Goal: Task Accomplishment & Management: Manage account settings

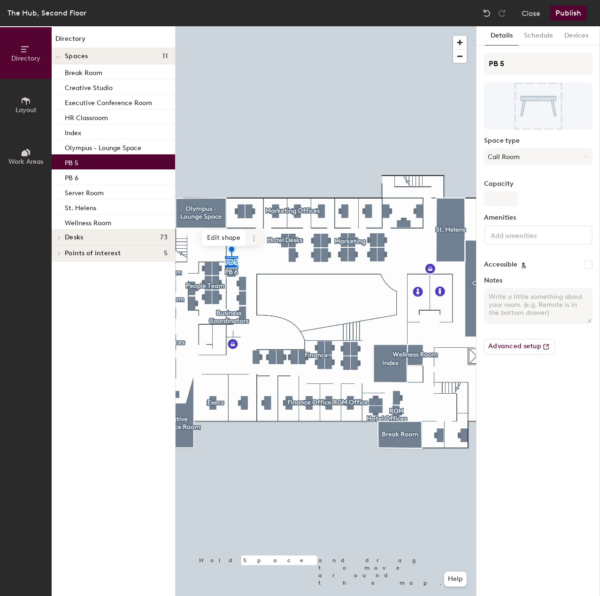
click at [250, 243] on span at bounding box center [254, 238] width 15 height 16
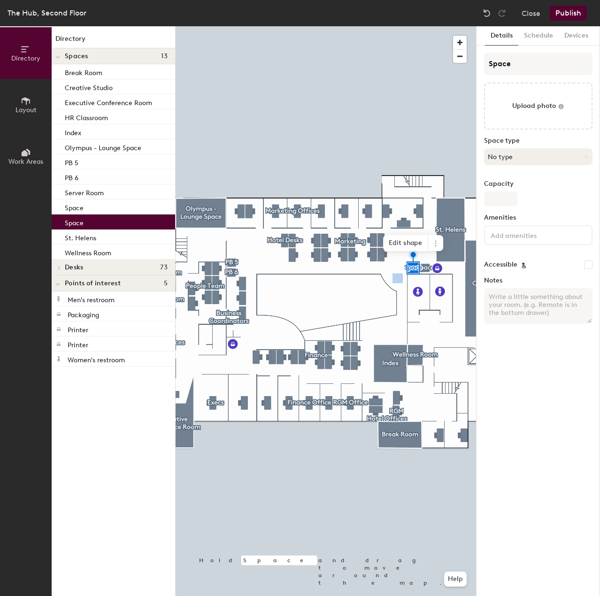
click at [492, 160] on button "No type" at bounding box center [538, 156] width 108 height 17
click at [515, 156] on button "No type" at bounding box center [538, 156] width 108 height 17
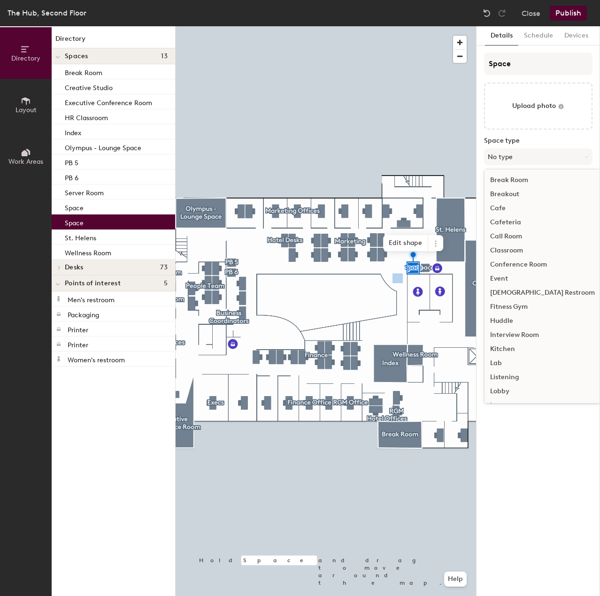
click at [521, 234] on div "Call Room" at bounding box center [543, 237] width 116 height 14
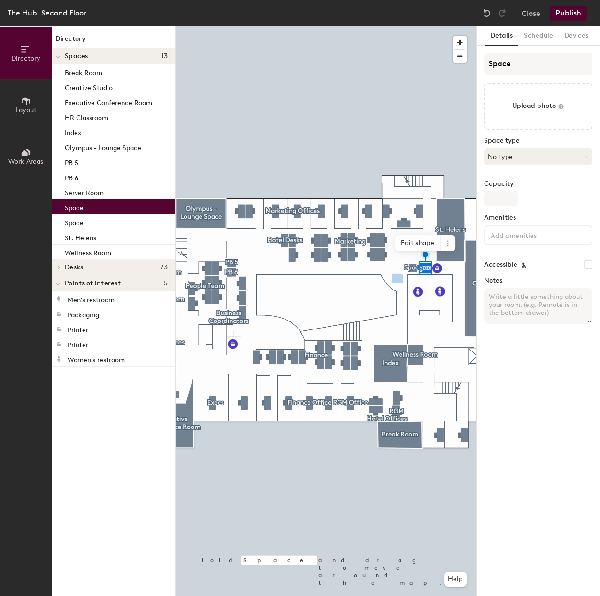
click at [503, 161] on button "No type" at bounding box center [538, 156] width 108 height 17
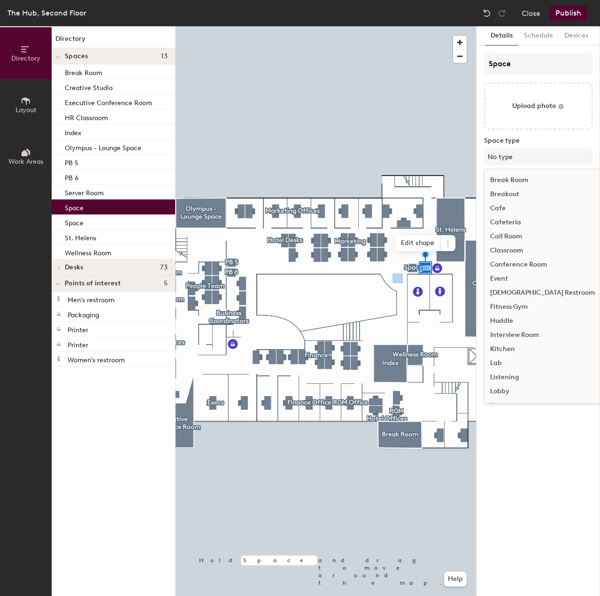
click at [508, 233] on div "Call Room" at bounding box center [543, 237] width 116 height 14
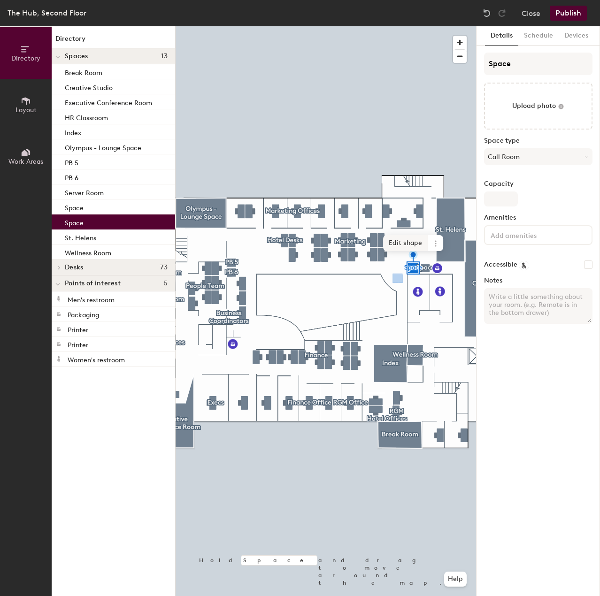
click at [415, 245] on span "Edit shape" at bounding box center [405, 243] width 45 height 16
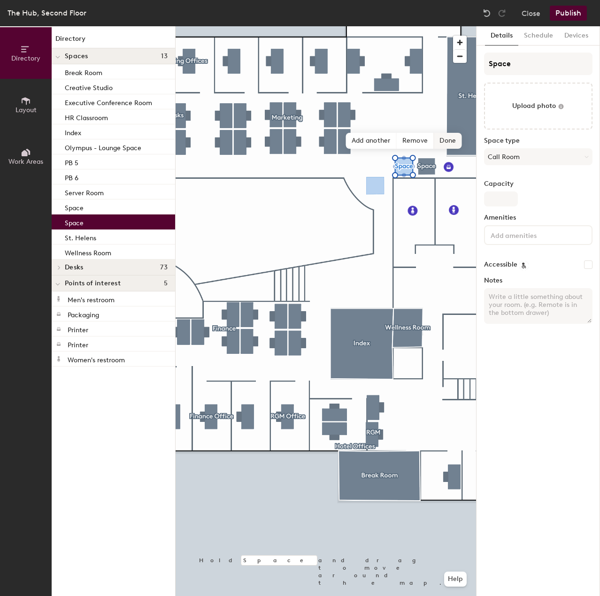
click at [447, 139] on span "Done" at bounding box center [448, 141] width 28 height 16
click at [430, 125] on span at bounding box center [426, 128] width 15 height 16
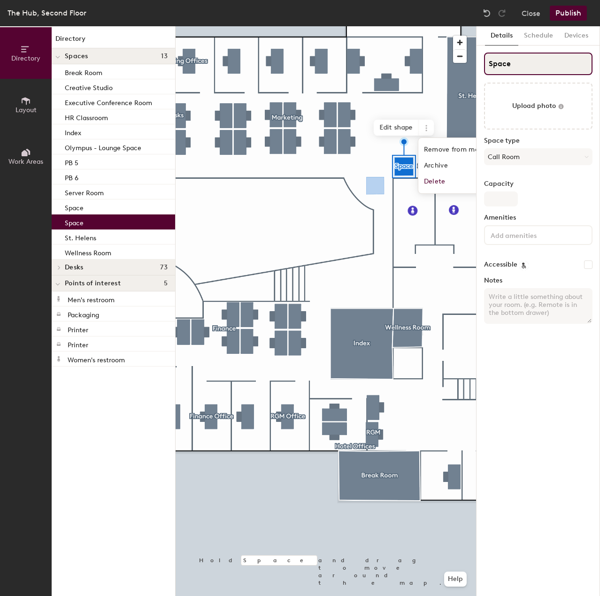
click at [509, 68] on input "Space" at bounding box center [538, 64] width 108 height 23
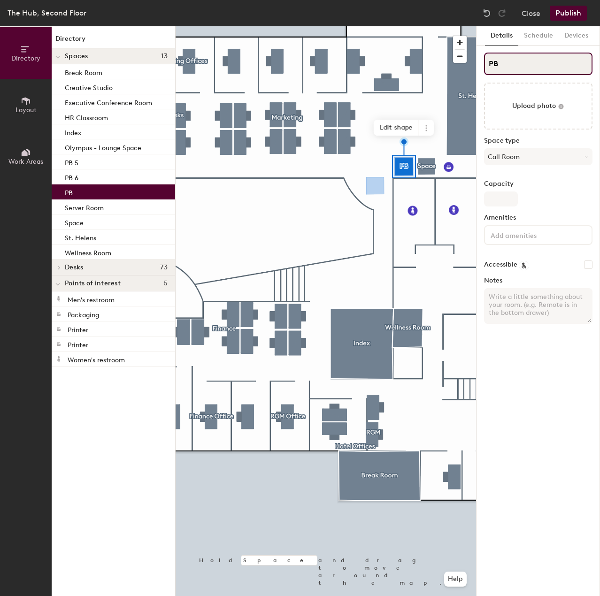
click at [510, 67] on input "PB" at bounding box center [538, 64] width 108 height 23
type input "PB7"
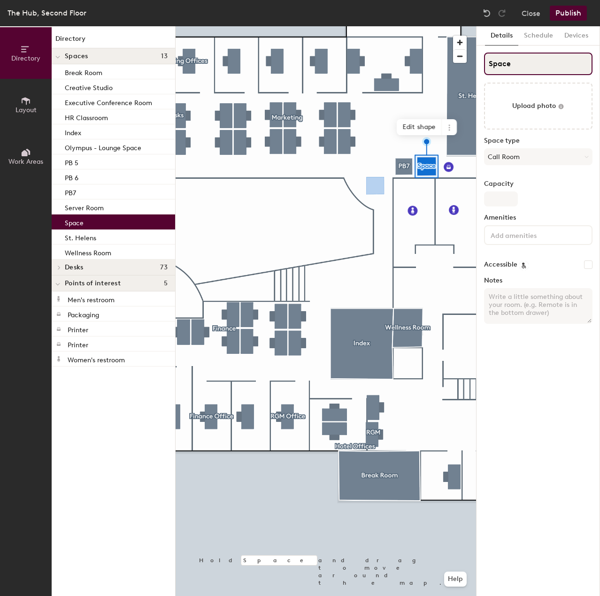
click at [501, 67] on input "Space" at bounding box center [538, 64] width 108 height 23
type input "PB8"
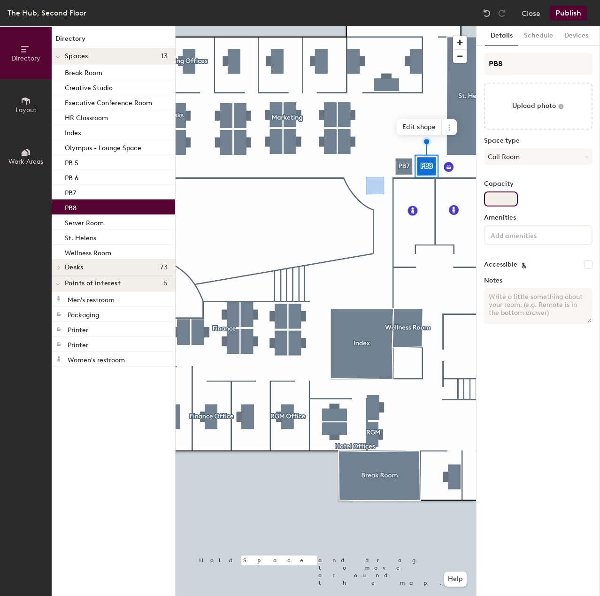
click at [499, 206] on input "Capacity" at bounding box center [501, 199] width 34 height 15
type input "1"
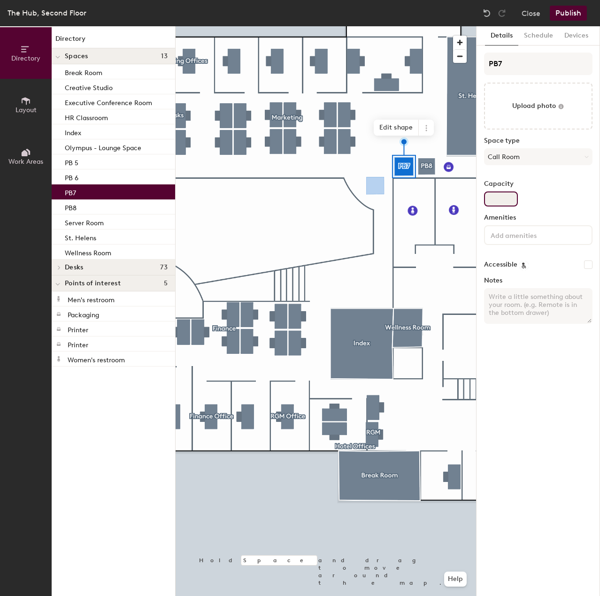
click at [491, 202] on input "Capacity" at bounding box center [501, 199] width 34 height 15
type input "1"
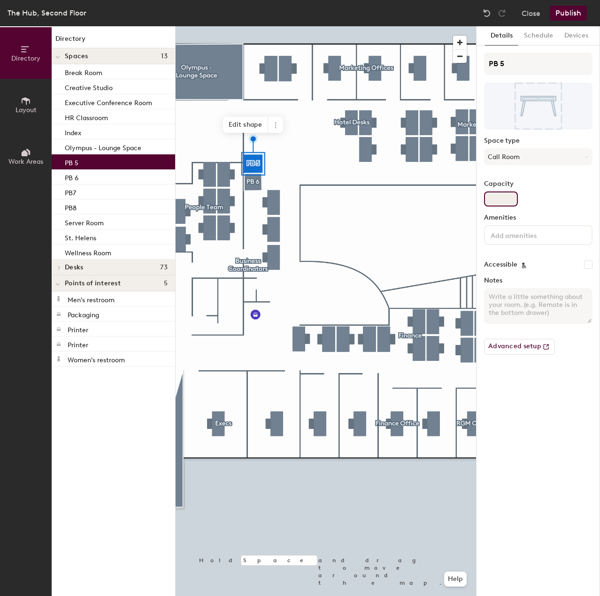
click at [496, 200] on input "Capacity" at bounding box center [501, 199] width 34 height 15
type input "2"
type input "1"
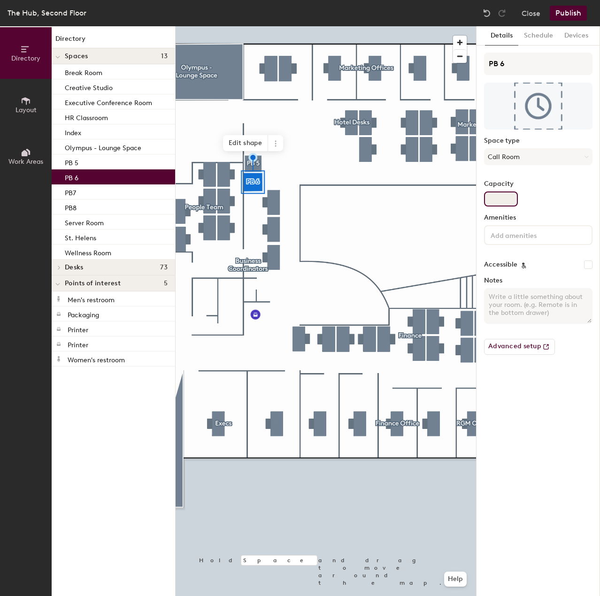
click at [500, 203] on input "Capacity" at bounding box center [501, 199] width 34 height 15
type input "1"
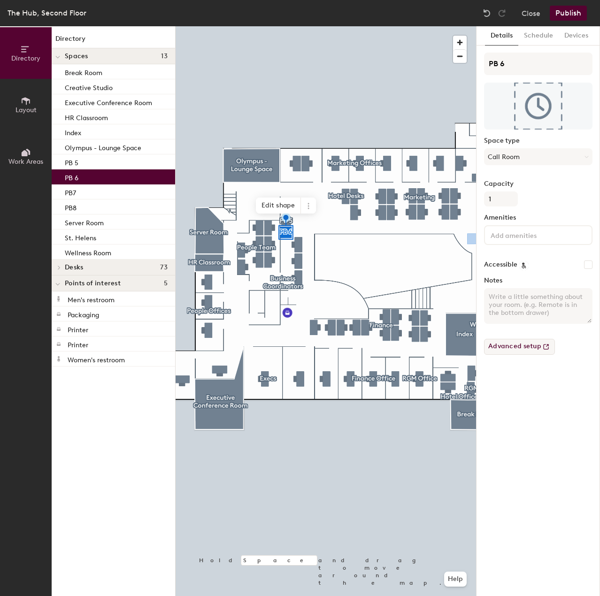
click at [523, 352] on button "Advanced setup" at bounding box center [519, 347] width 71 height 16
click at [571, 15] on button "Publish" at bounding box center [568, 13] width 37 height 15
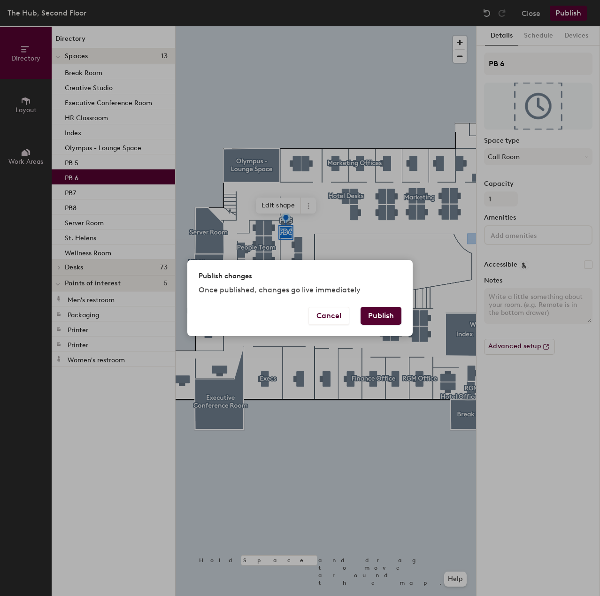
click at [383, 321] on button "Publish" at bounding box center [381, 316] width 41 height 18
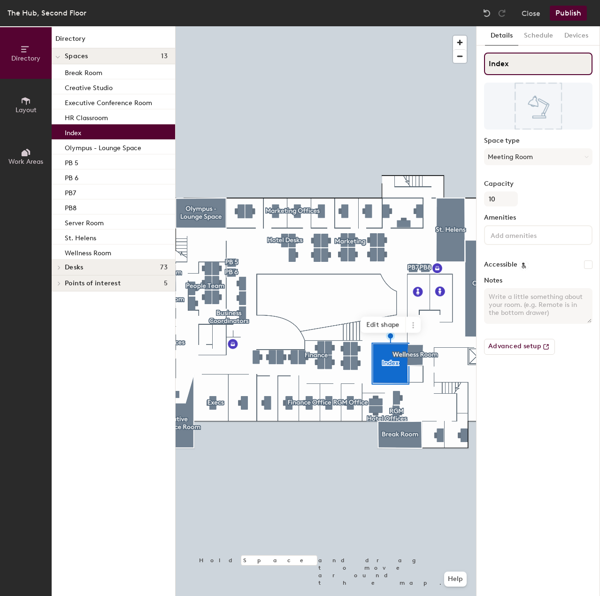
click at [500, 59] on input "Index" at bounding box center [538, 64] width 108 height 23
type input "Mt. Si"
click at [505, 195] on input "10" at bounding box center [501, 199] width 34 height 15
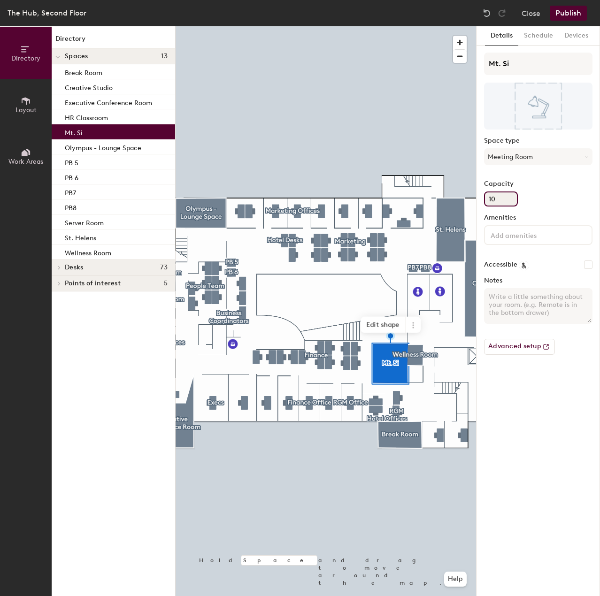
click at [418, 196] on div "Directory Layout Work Areas Directory Spaces 13 Break Room Creative Studio Exec…" at bounding box center [300, 311] width 600 height 570
click at [501, 196] on input "10" at bounding box center [501, 199] width 34 height 15
drag, startPoint x: 502, startPoint y: 199, endPoint x: 478, endPoint y: 202, distance: 24.2
click at [484, 200] on input "10" at bounding box center [501, 199] width 34 height 15
click at [501, 198] on input "10" at bounding box center [501, 199] width 34 height 15
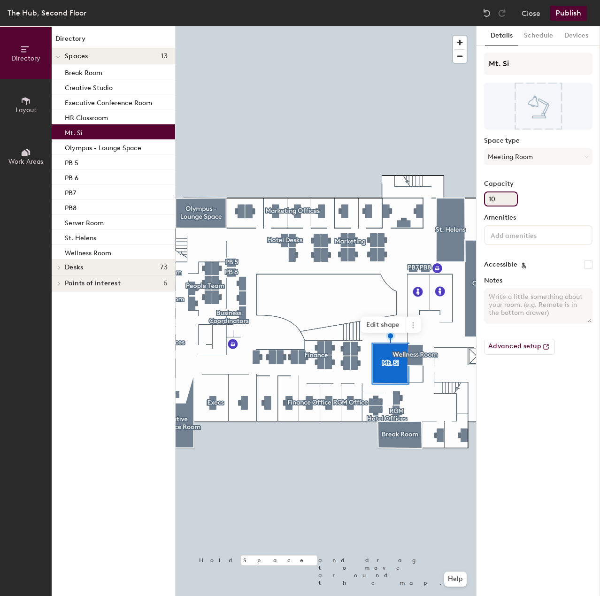
type input "1"
type input "8"
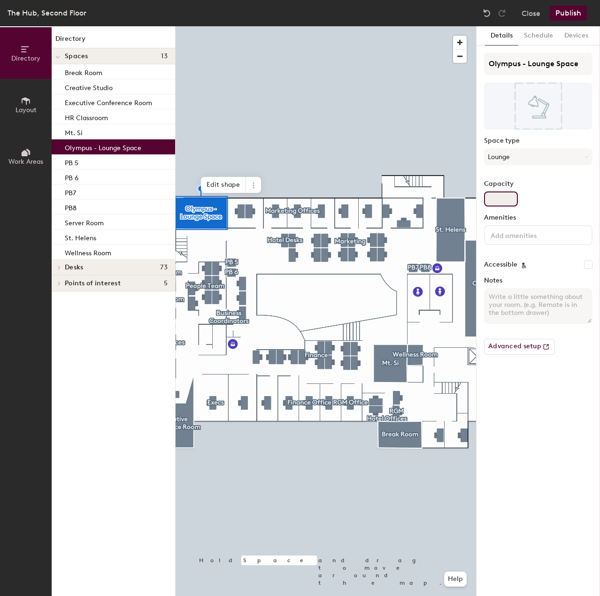
click at [505, 199] on input "Capacity" at bounding box center [501, 199] width 34 height 15
type input "10"
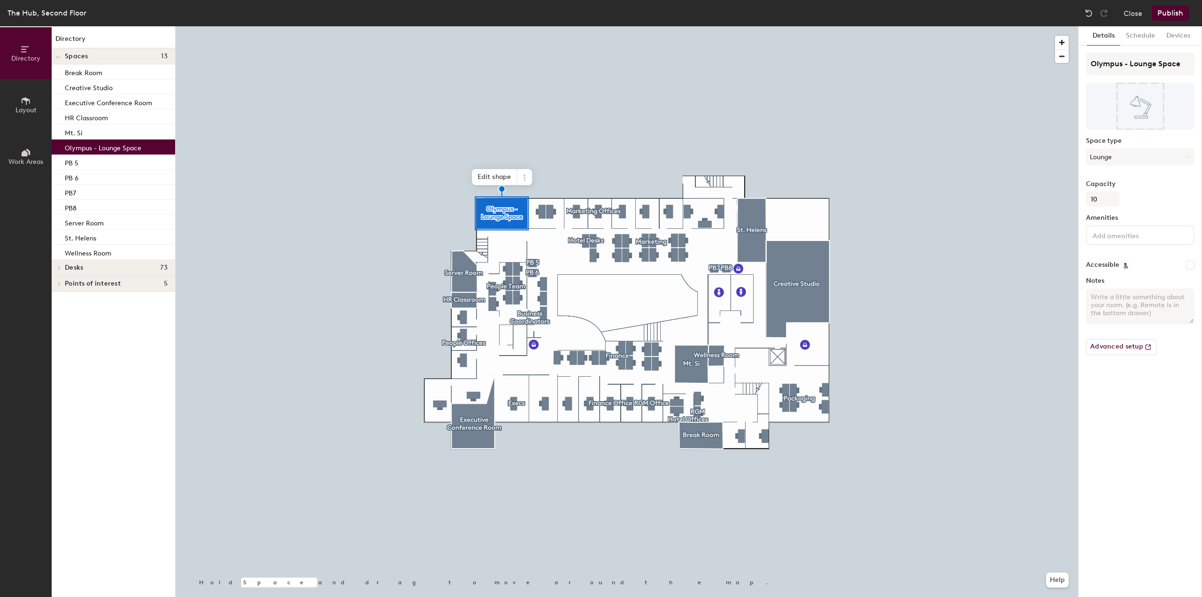
click at [600, 10] on button "Publish" at bounding box center [1170, 13] width 37 height 15
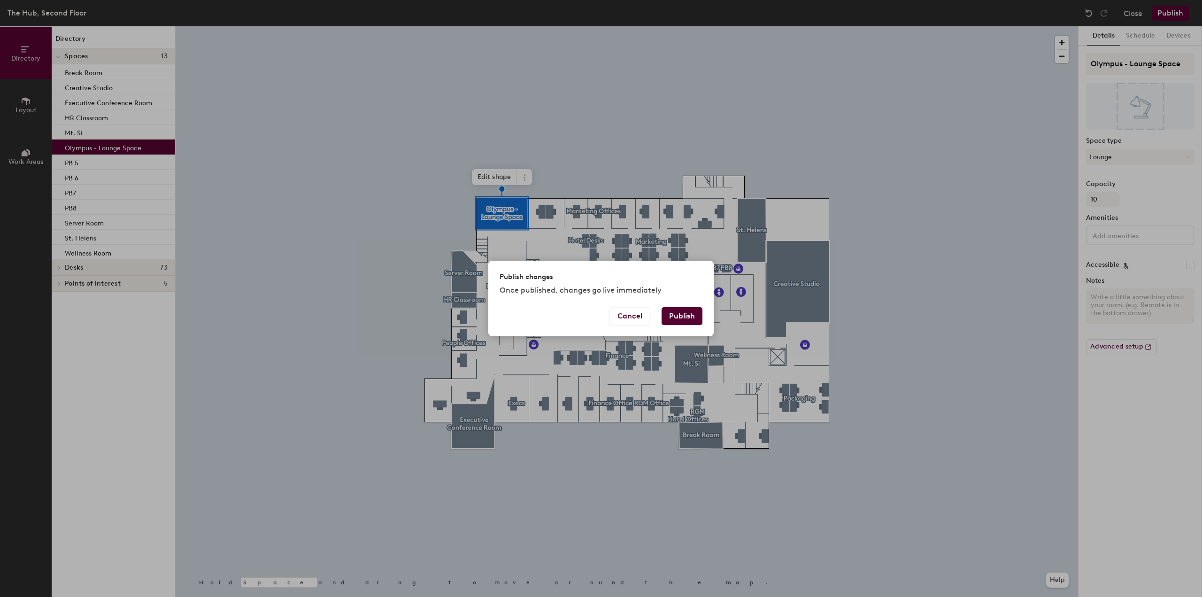
click at [600, 319] on button "Publish" at bounding box center [682, 316] width 41 height 18
